Goal: Transaction & Acquisition: Obtain resource

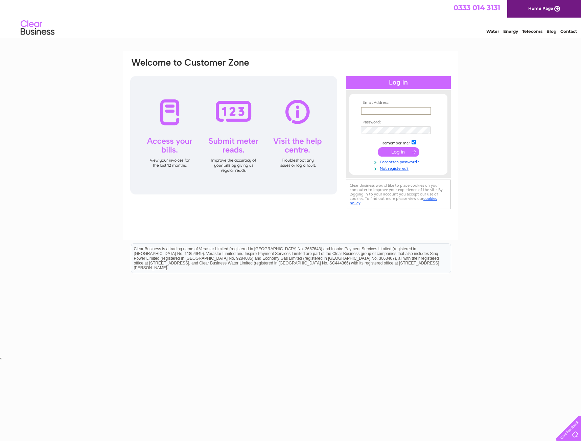
click at [383, 107] on input "text" at bounding box center [396, 111] width 70 height 8
type input "naveed@asproperty.co.uk"
click at [378, 147] on input "submit" at bounding box center [399, 151] width 42 height 9
click at [385, 148] on input "submit" at bounding box center [399, 151] width 42 height 9
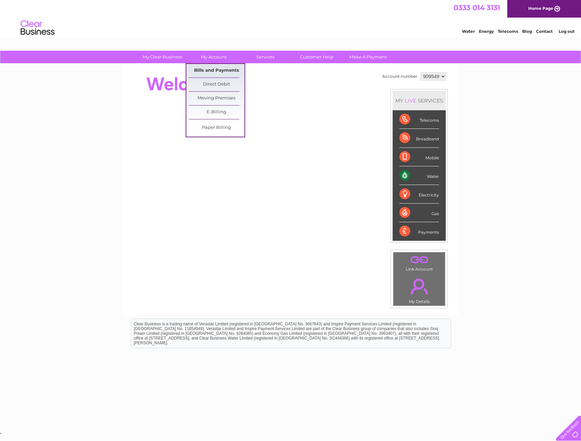
click at [224, 66] on link "Bills and Payments" at bounding box center [217, 71] width 56 height 14
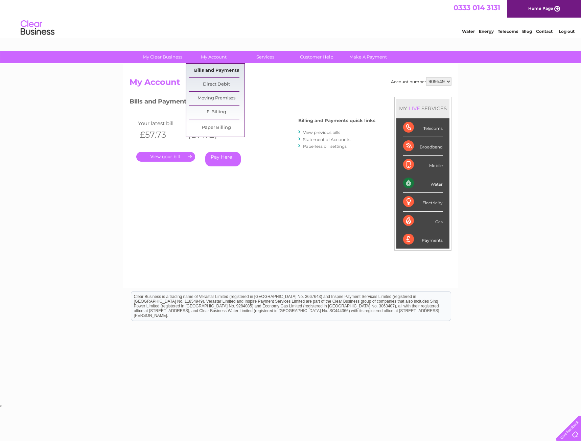
click at [214, 71] on link "Bills and Payments" at bounding box center [217, 71] width 56 height 14
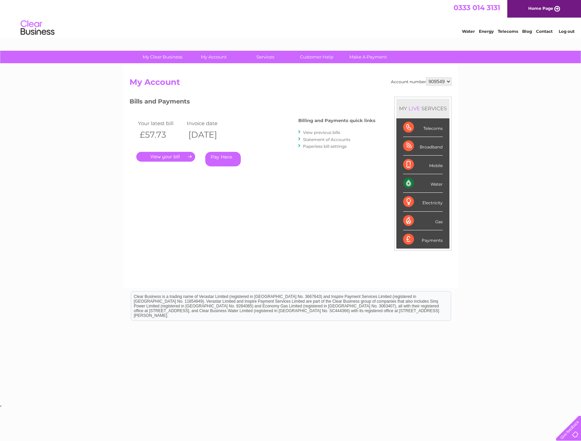
click at [179, 167] on div "Your latest bill Invoice date £57.73 [DATE] . Pay Here" at bounding box center [204, 144] width 149 height 64
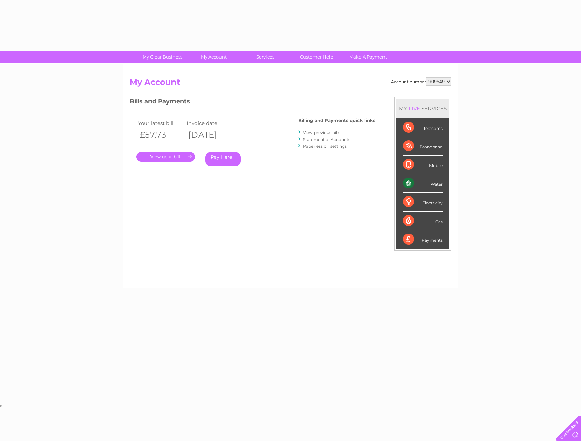
click at [323, 132] on link "View previous bills" at bounding box center [321, 132] width 37 height 5
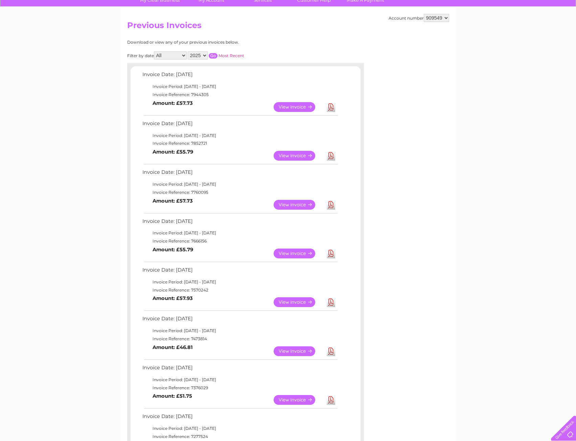
scroll to position [102, 0]
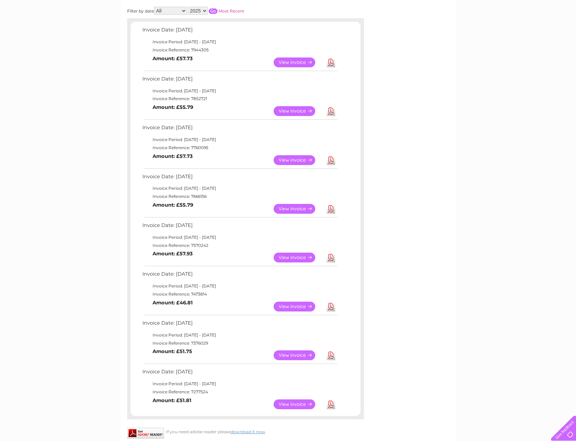
click at [298, 64] on link "View" at bounding box center [299, 63] width 50 height 10
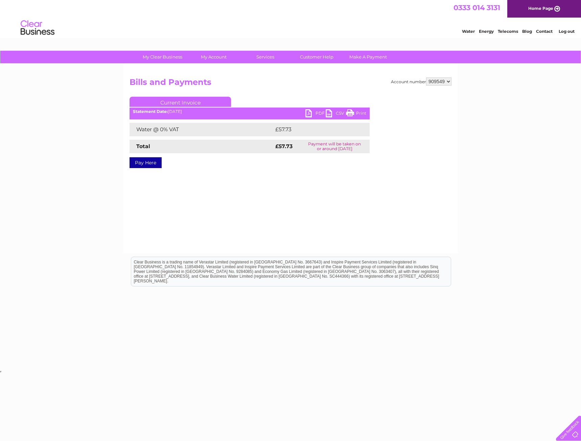
click at [315, 114] on link "PDF" at bounding box center [316, 114] width 20 height 10
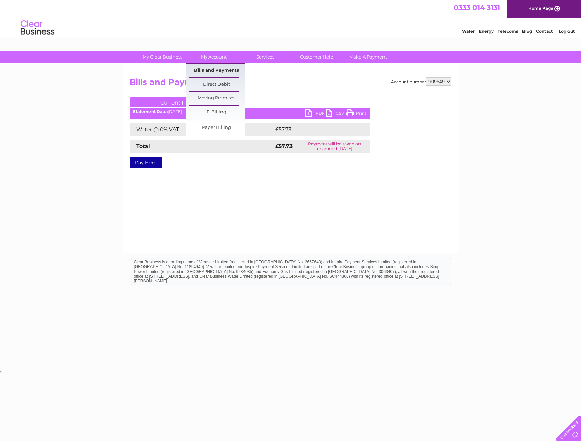
click at [213, 70] on link "Bills and Payments" at bounding box center [217, 71] width 56 height 14
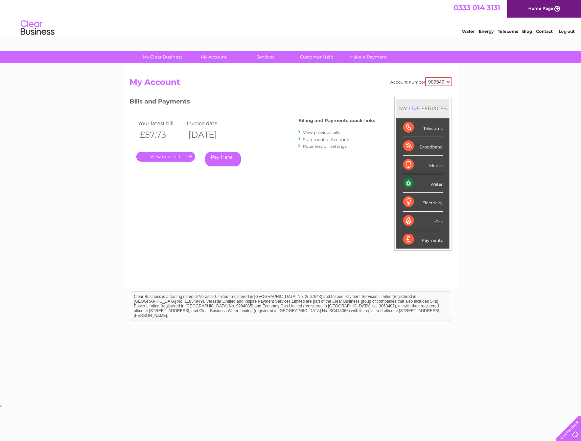
click at [313, 133] on link "View previous bills" at bounding box center [321, 132] width 37 height 5
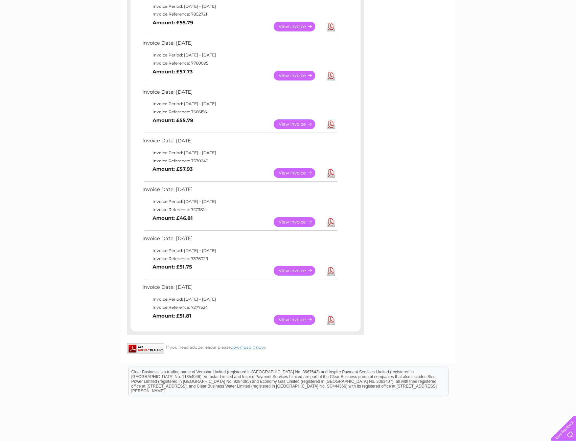
scroll to position [161, 0]
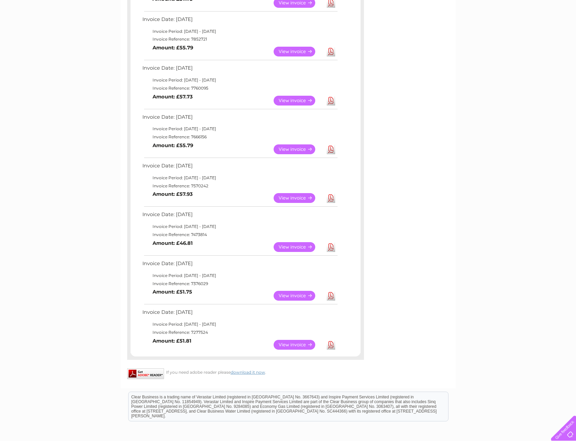
click at [91, 18] on div "My Clear Business Login Details My Details My Preferences Link Account My Accou…" at bounding box center [288, 197] width 576 height 615
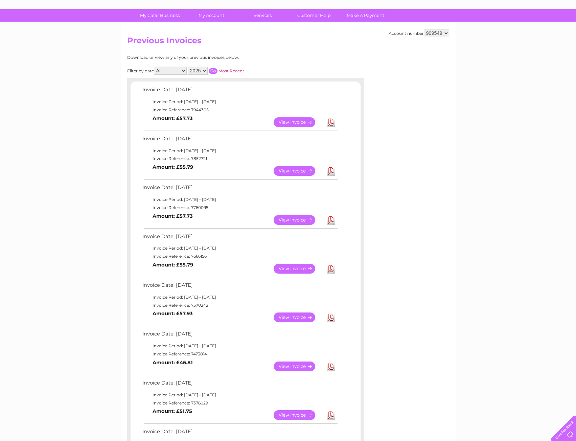
scroll to position [0, 0]
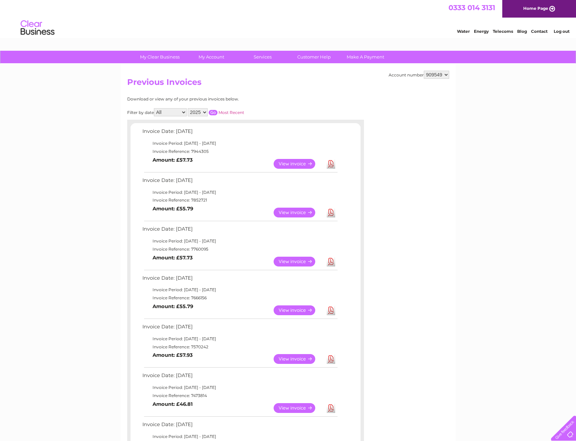
click at [301, 165] on link "View" at bounding box center [299, 164] width 50 height 10
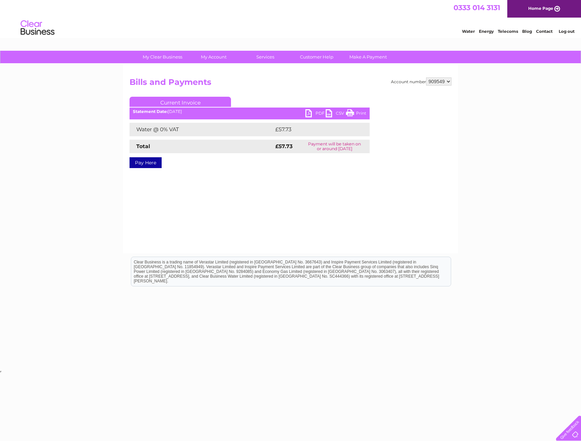
click at [319, 113] on link "PDF" at bounding box center [316, 114] width 20 height 10
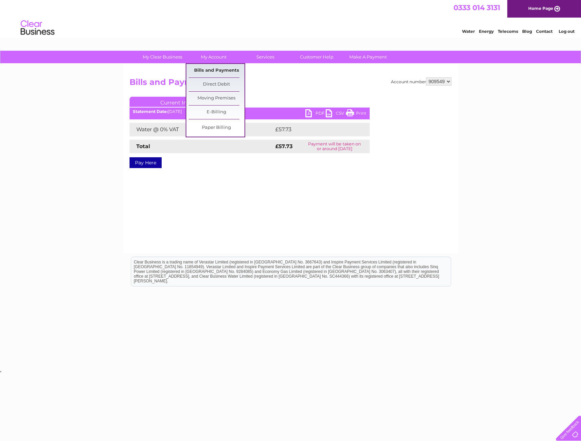
click at [206, 69] on link "Bills and Payments" at bounding box center [217, 71] width 56 height 14
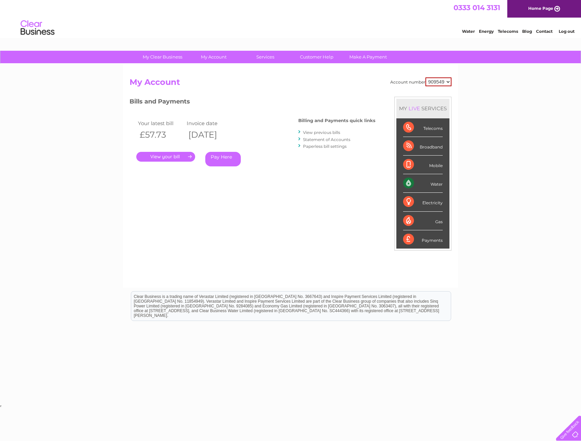
click at [319, 132] on link "View previous bills" at bounding box center [321, 132] width 37 height 5
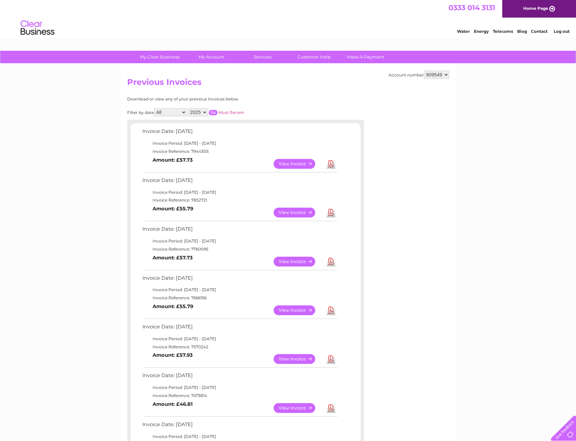
click at [298, 210] on link "View" at bounding box center [299, 213] width 50 height 10
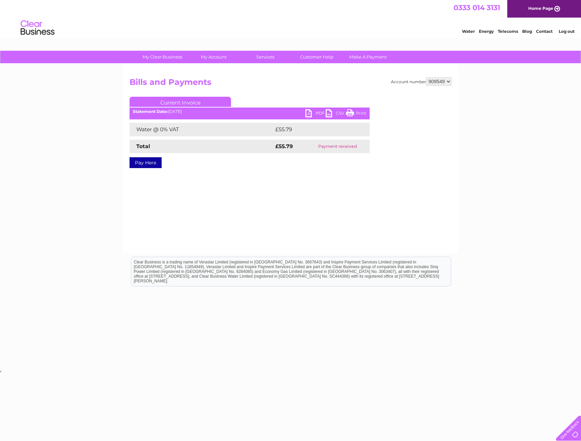
click at [313, 112] on link "PDF" at bounding box center [316, 114] width 20 height 10
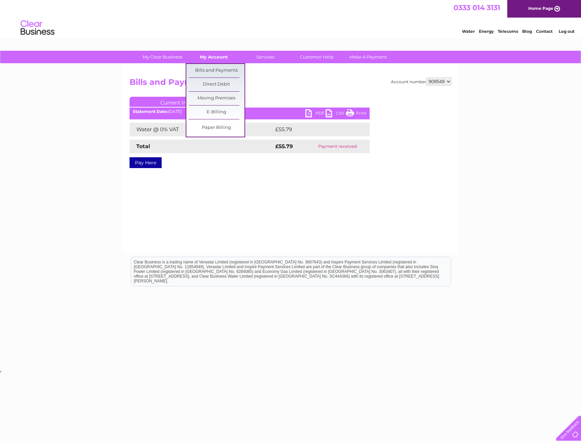
click at [218, 56] on link "My Account" at bounding box center [214, 57] width 56 height 13
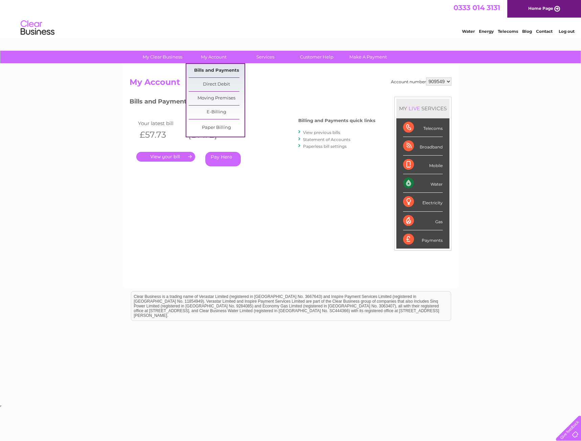
click at [219, 71] on link "Bills and Payments" at bounding box center [217, 71] width 56 height 14
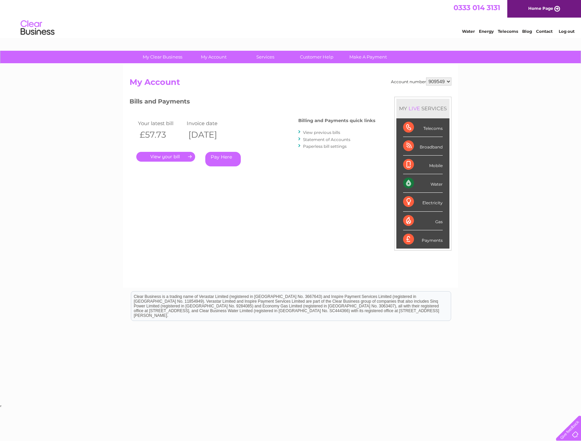
click at [331, 132] on link "View previous bills" at bounding box center [321, 132] width 37 height 5
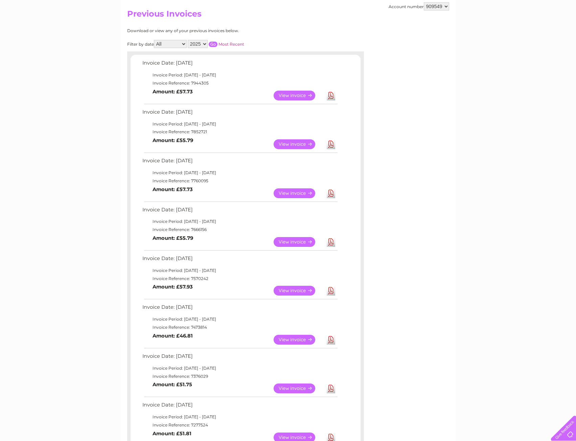
scroll to position [102, 0]
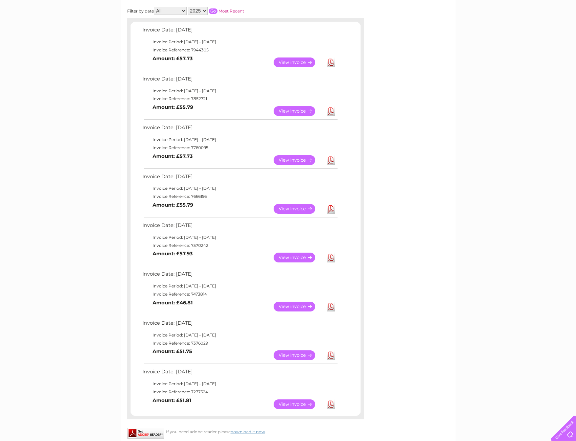
click at [291, 157] on link "View" at bounding box center [299, 160] width 50 height 10
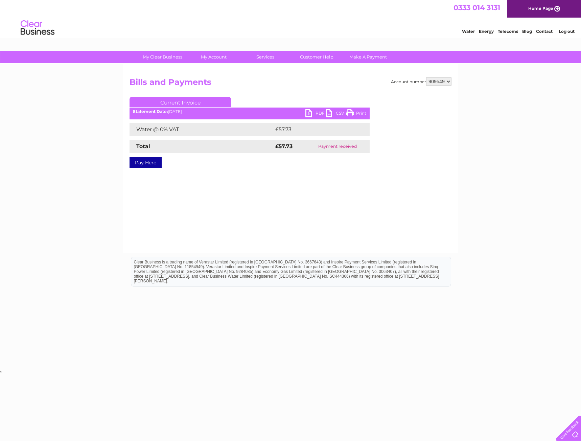
click at [313, 114] on link "PDF" at bounding box center [316, 114] width 20 height 10
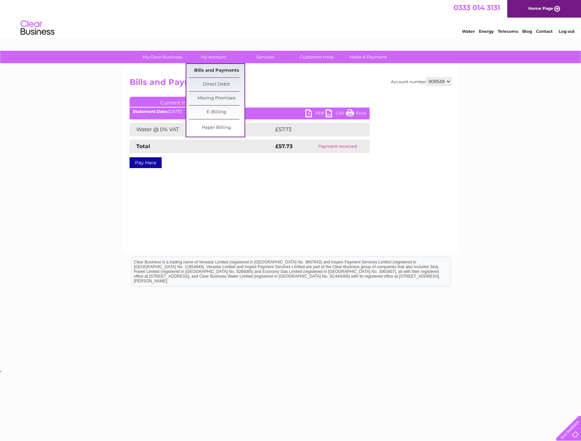
click at [207, 69] on link "Bills and Payments" at bounding box center [217, 71] width 56 height 14
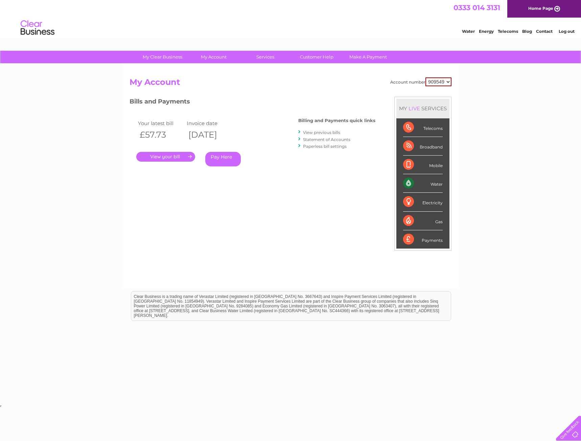
click at [324, 132] on link "View previous bills" at bounding box center [321, 132] width 37 height 5
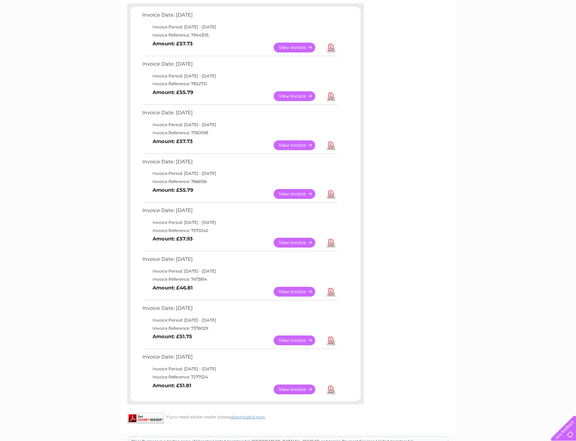
scroll to position [135, 0]
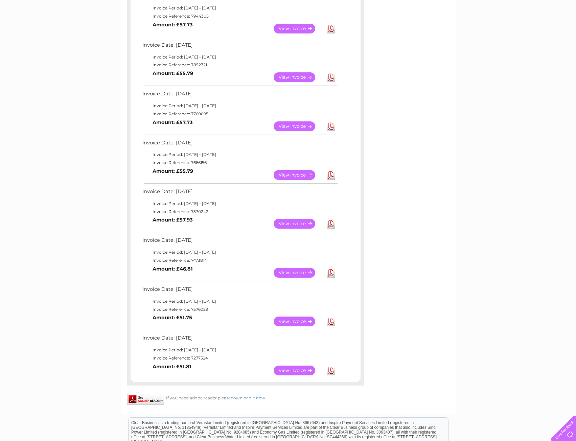
click at [287, 173] on link "View" at bounding box center [299, 175] width 50 height 10
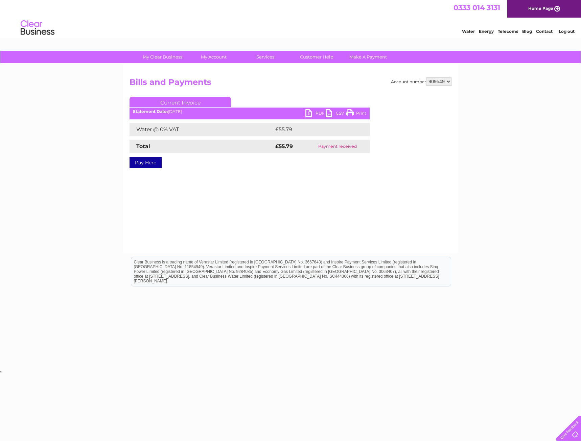
click at [316, 112] on link "PDF" at bounding box center [316, 114] width 20 height 10
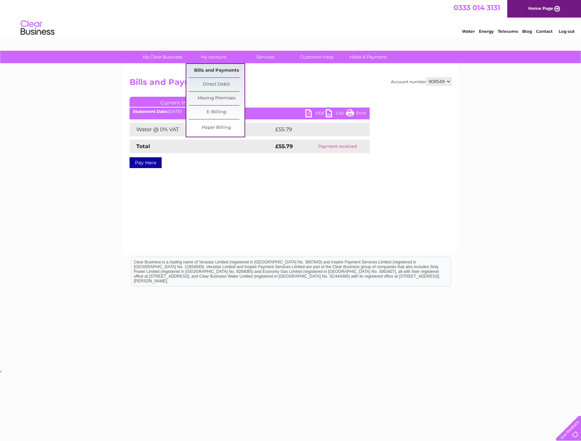
click at [216, 69] on link "Bills and Payments" at bounding box center [217, 71] width 56 height 14
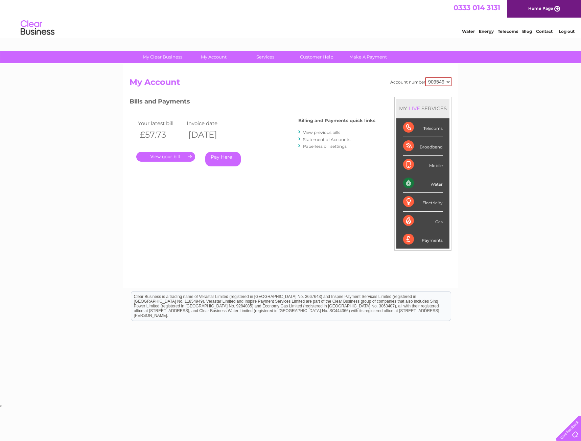
click at [328, 132] on link "View previous bills" at bounding box center [321, 132] width 37 height 5
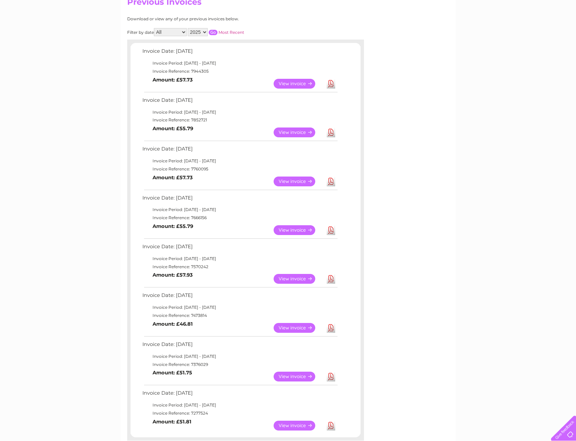
scroll to position [135, 0]
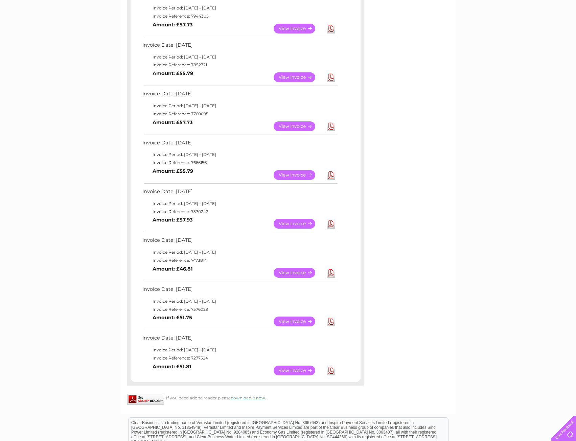
click at [291, 223] on link "View" at bounding box center [299, 224] width 50 height 10
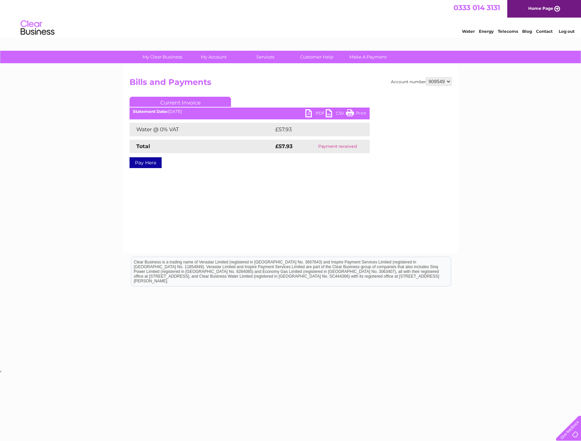
click at [322, 112] on link "PDF" at bounding box center [316, 114] width 20 height 10
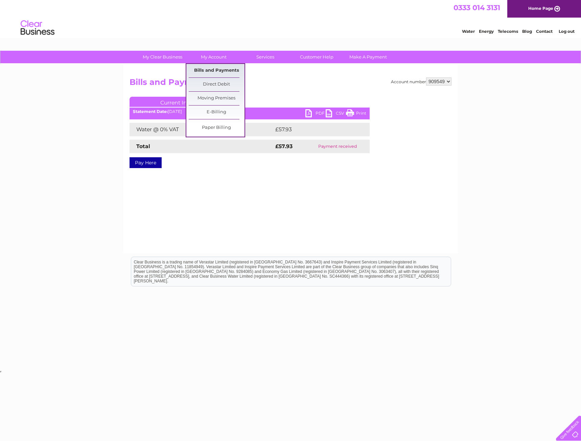
click at [222, 70] on link "Bills and Payments" at bounding box center [217, 71] width 56 height 14
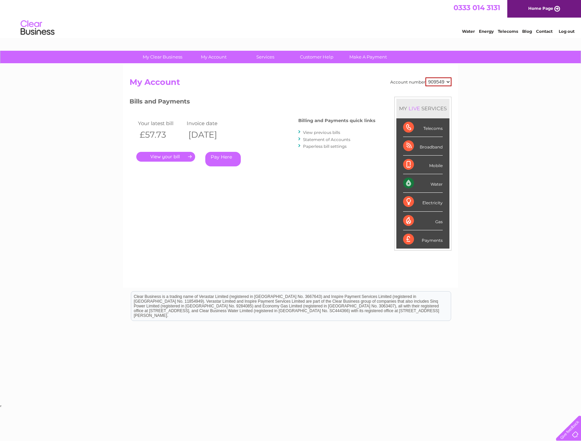
click at [318, 131] on link "View previous bills" at bounding box center [321, 132] width 37 height 5
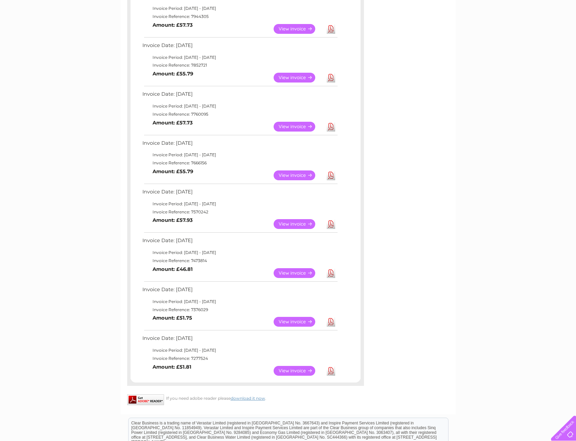
scroll to position [135, 0]
click at [286, 273] on link "View" at bounding box center [299, 273] width 50 height 10
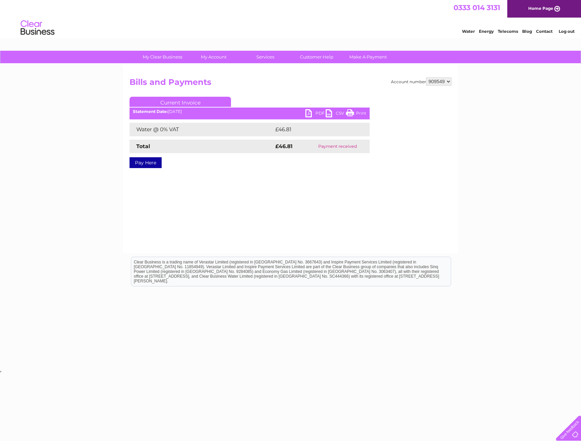
click at [314, 112] on link "PDF" at bounding box center [316, 114] width 20 height 10
